Goal: Information Seeking & Learning: Learn about a topic

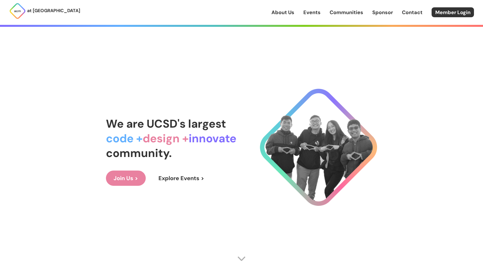
click at [312, 8] on div "About Us Events Communities Sponsor Contact Member Login" at bounding box center [378, 12] width 212 height 10
click at [309, 15] on link "Events" at bounding box center [311, 12] width 17 height 7
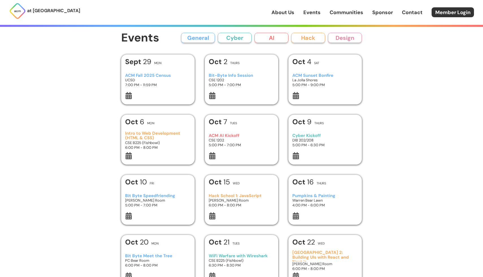
click at [233, 69] on div "Bit-Byte Info Session CSE 1202 5:00 PM - 7:00 PM" at bounding box center [242, 80] width 66 height 24
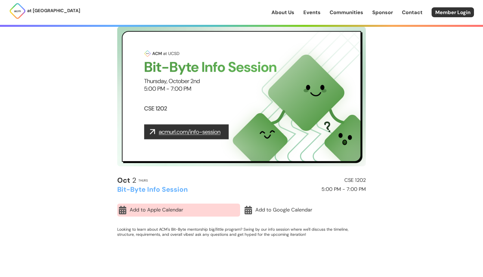
scroll to position [31, 0]
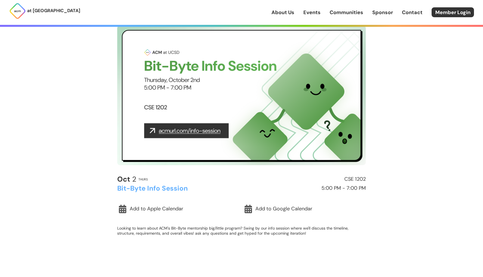
click at [358, 179] on h2 "CSE 1202" at bounding box center [305, 180] width 122 height 6
